Goal: Task Accomplishment & Management: Manage account settings

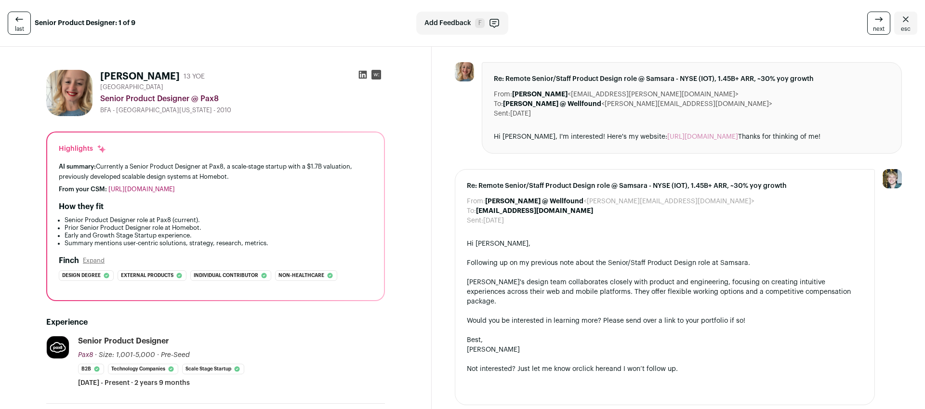
click at [901, 26] on span "esc" at bounding box center [906, 29] width 10 height 8
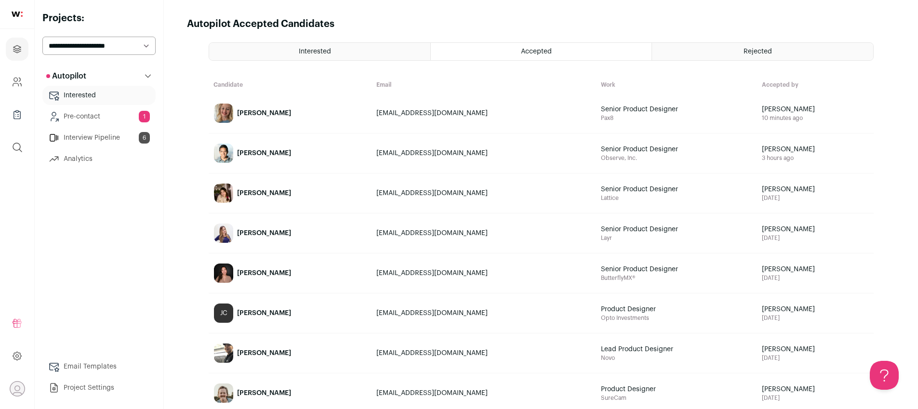
click at [735, 51] on div "Rejected" at bounding box center [762, 51] width 221 height 17
